Goal: Complete application form

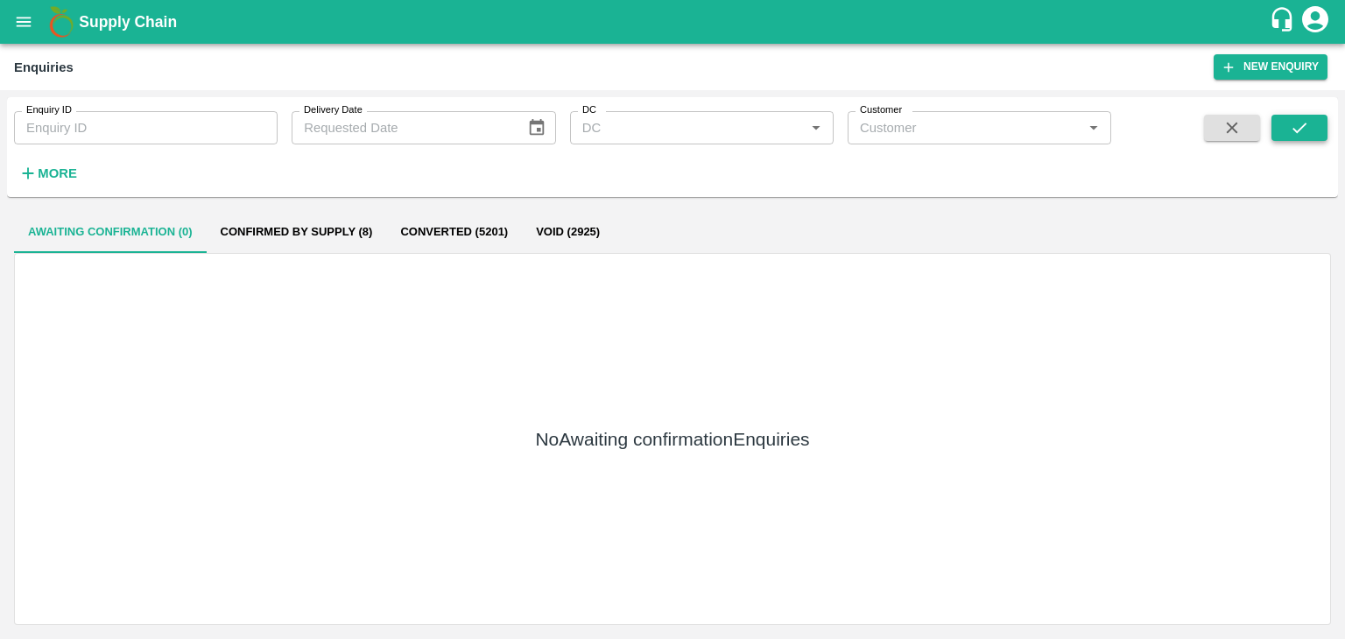
click at [1273, 134] on button "submit" at bounding box center [1300, 128] width 56 height 26
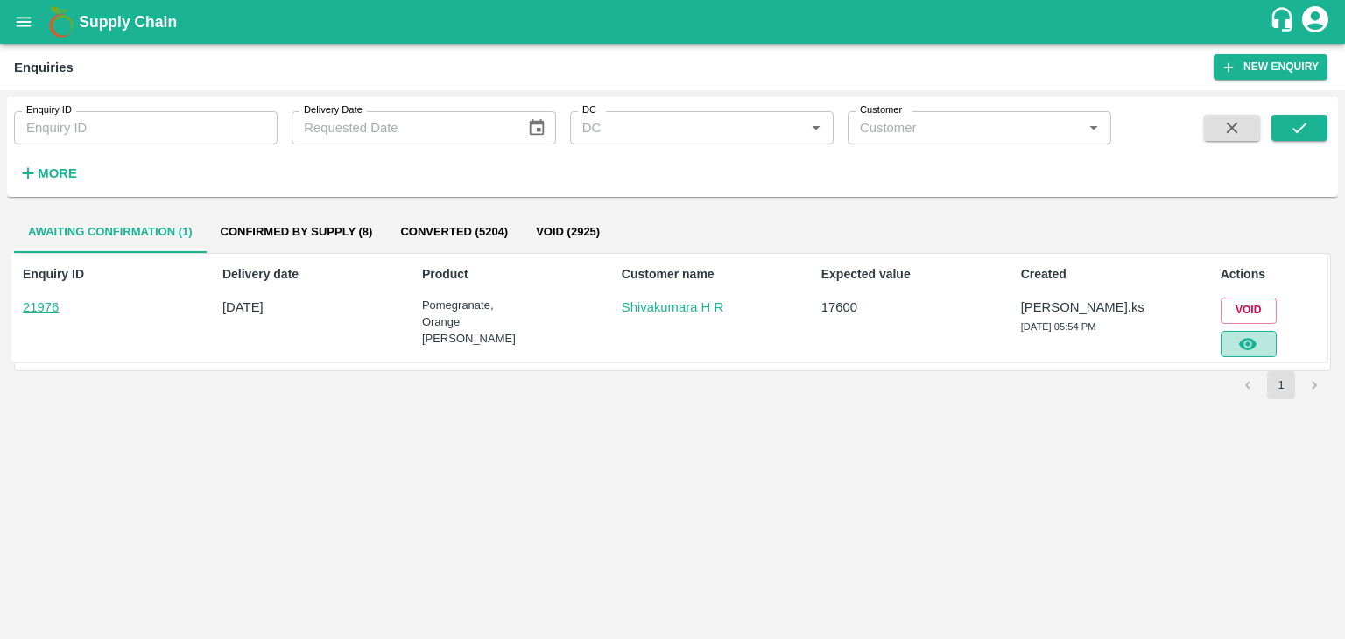
click at [1230, 344] on button "button" at bounding box center [1249, 344] width 56 height 26
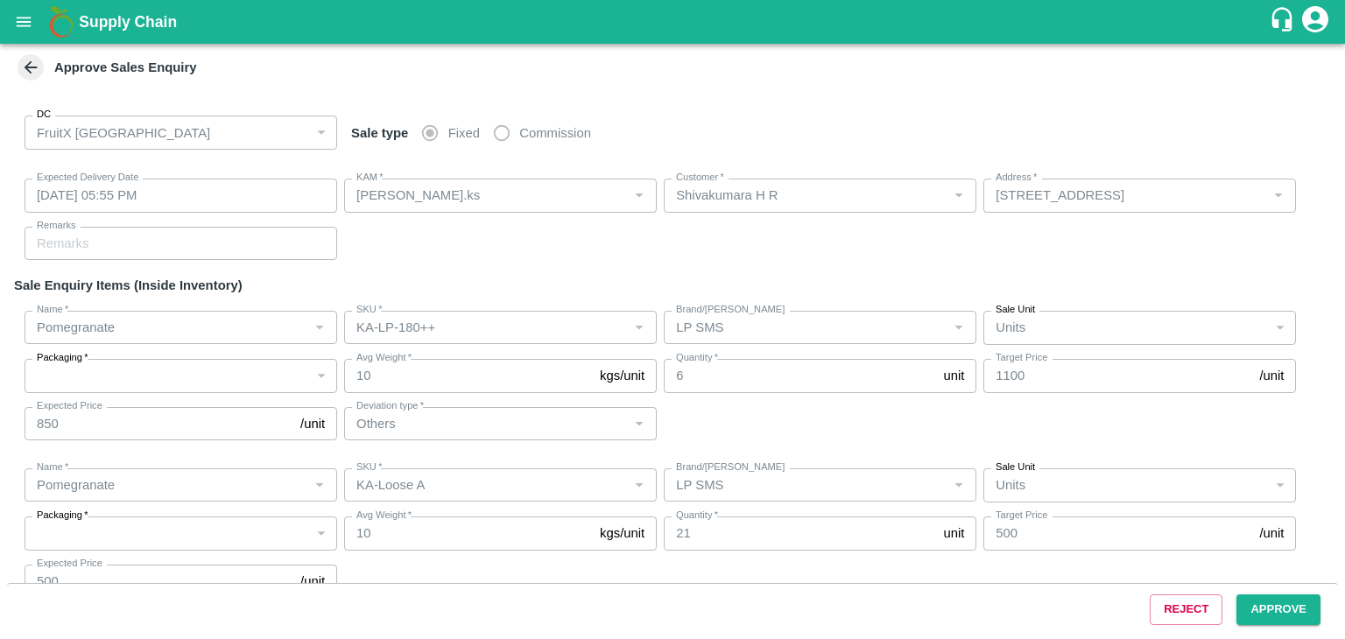
type input "[DATE] 05:55 PM"
type input "[PERSON_NAME].ks"
type input "Shivakumara H R"
type input "[STREET_ADDRESS]"
type input "Pomegranate"
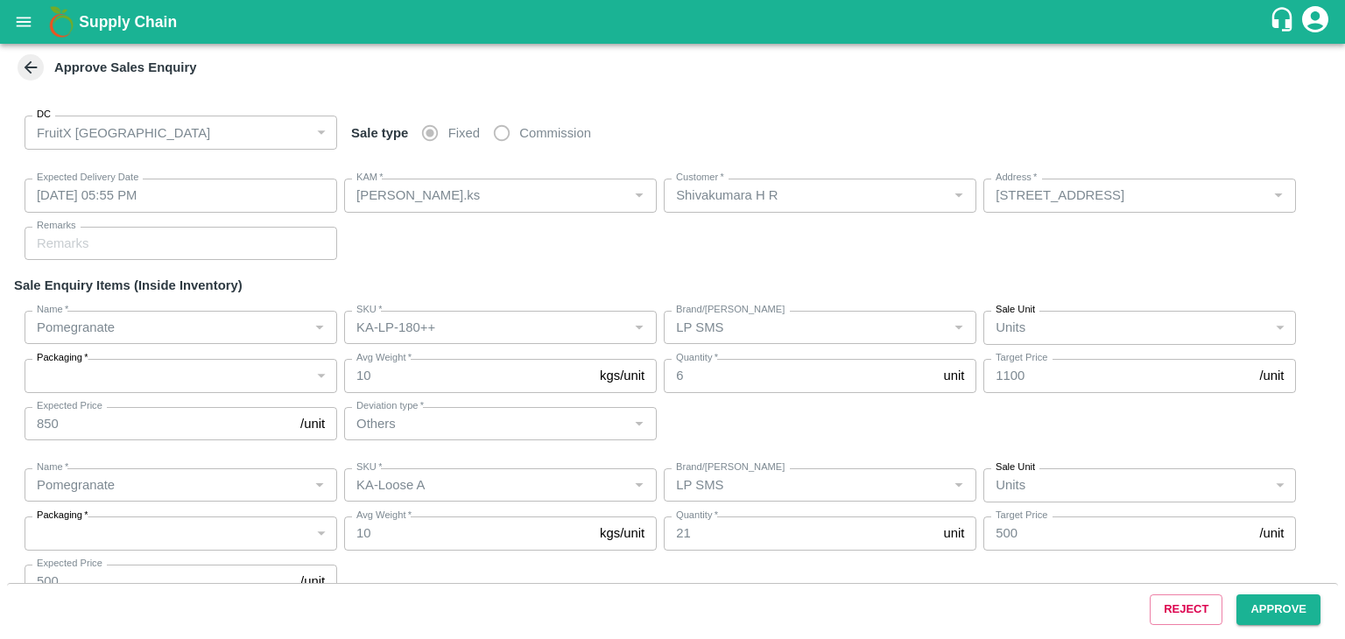
type input "KA-LP-180++"
type input "LP SMS"
type input "Others"
type input "Pomegranate"
type input "KA-Loose A"
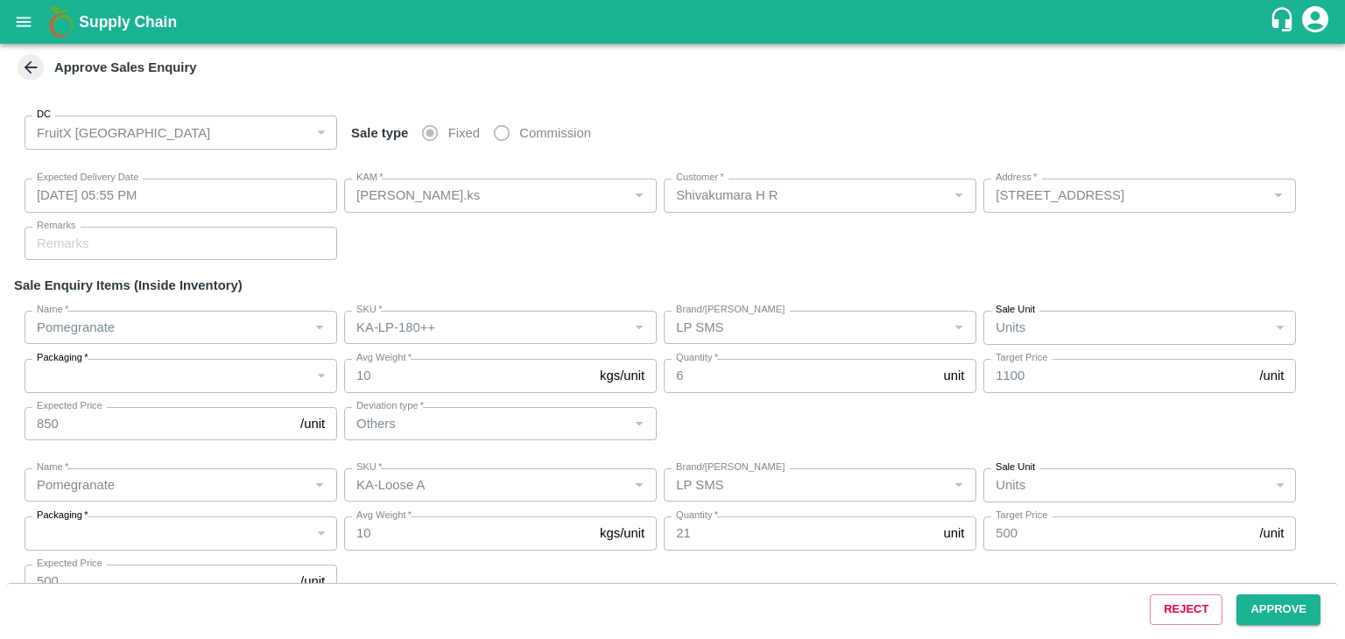
type input "LP SMS"
type input "Orange Valencia SA"
type input "72CT"
type input "LP FTI"
type input "Others"
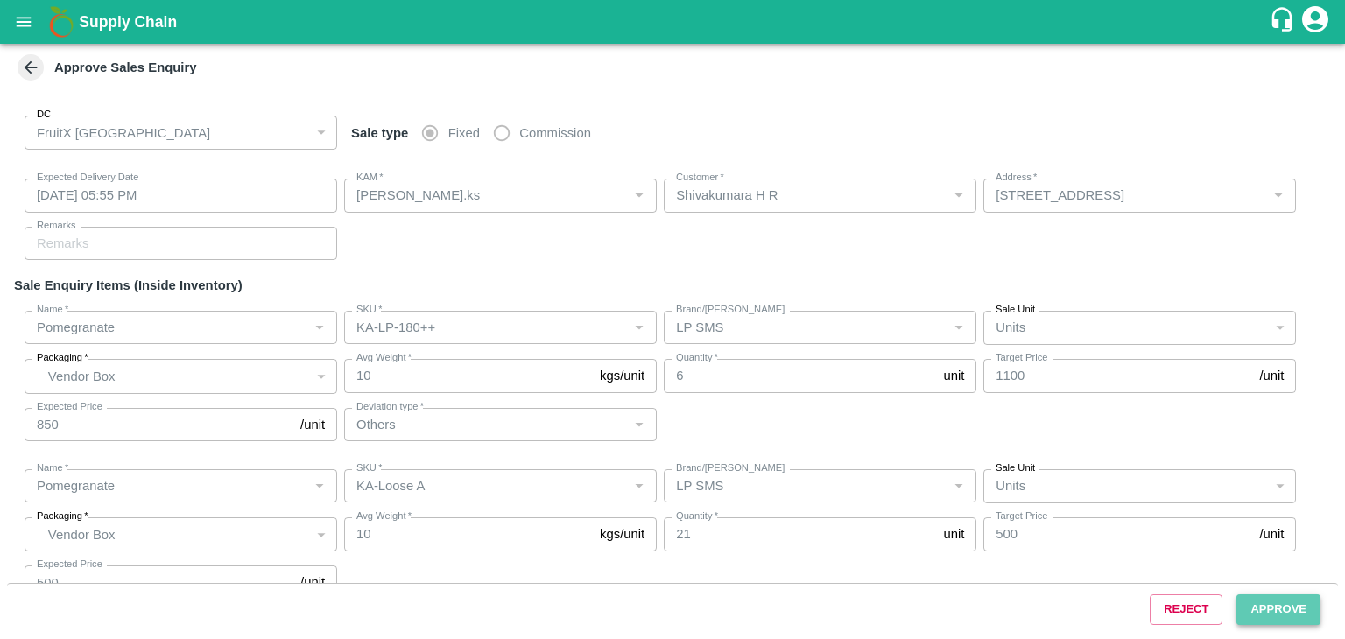
click at [1272, 605] on button "Approve" at bounding box center [1279, 610] width 84 height 31
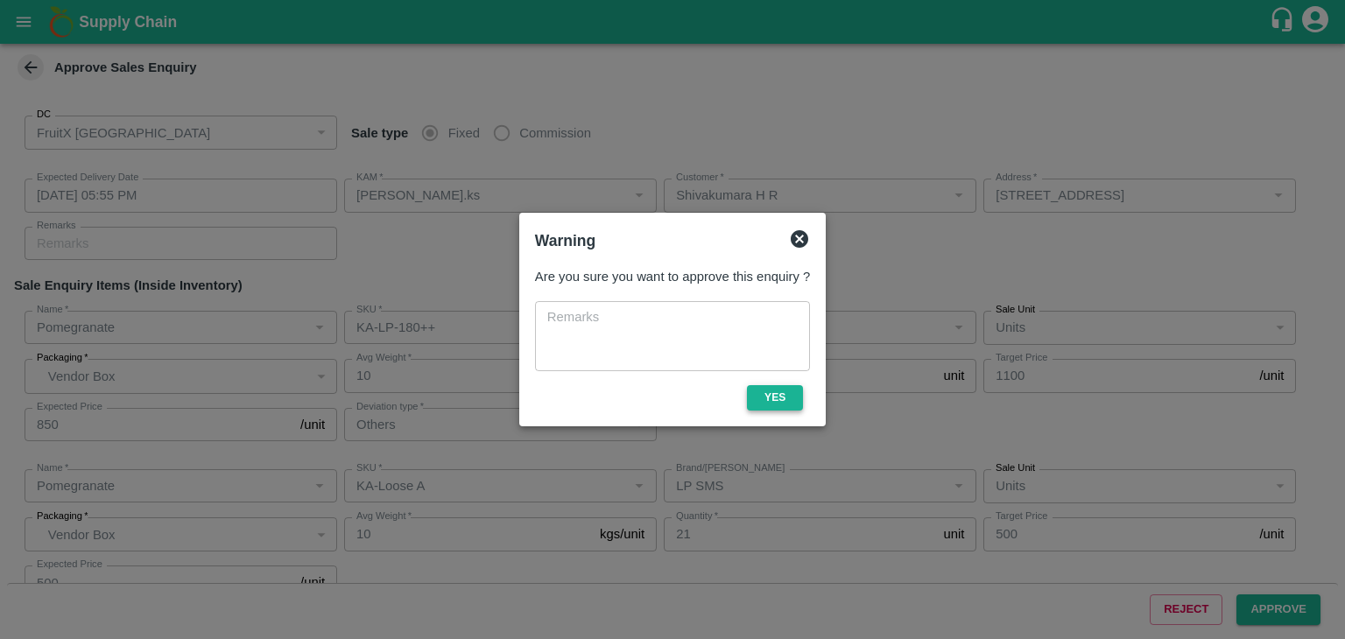
click at [777, 404] on button "Yes" at bounding box center [775, 397] width 56 height 25
